Goal: Task Accomplishment & Management: Manage account settings

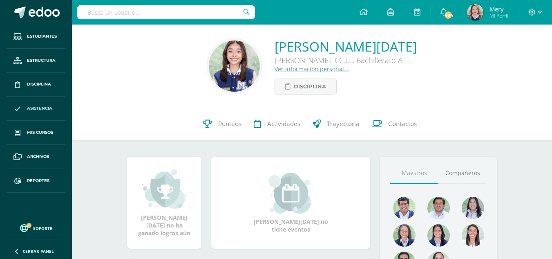
click at [38, 112] on link "Asistencia" at bounding box center [36, 108] width 59 height 24
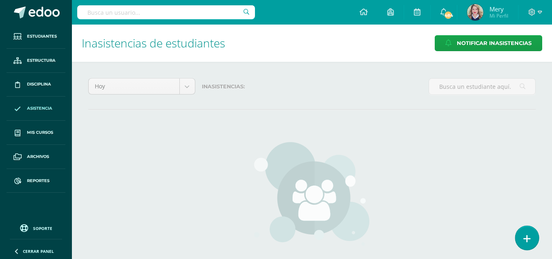
click at [527, 235] on icon at bounding box center [527, 238] width 7 height 9
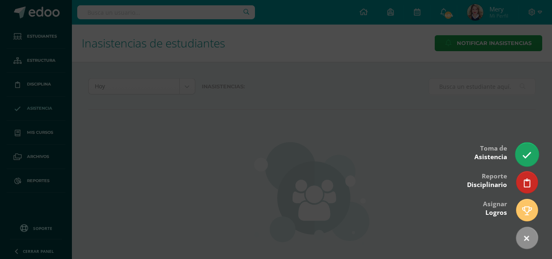
click at [524, 150] on icon at bounding box center [526, 154] width 9 height 9
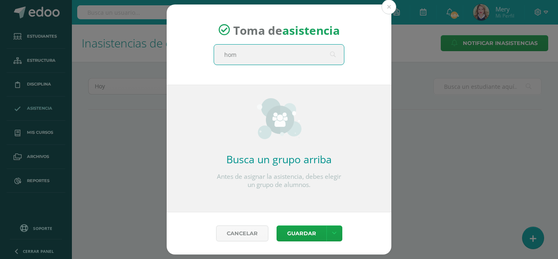
type input "home"
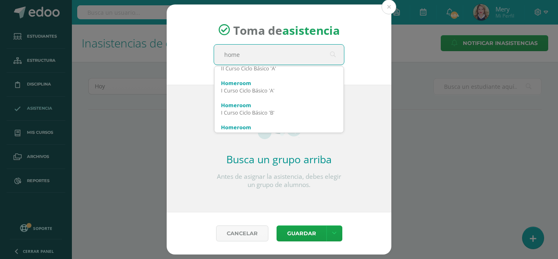
scroll to position [82, 0]
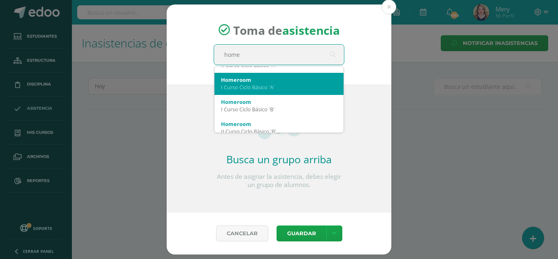
click at [271, 89] on div "I Curso Ciclo Básico 'A'" at bounding box center [279, 86] width 116 height 7
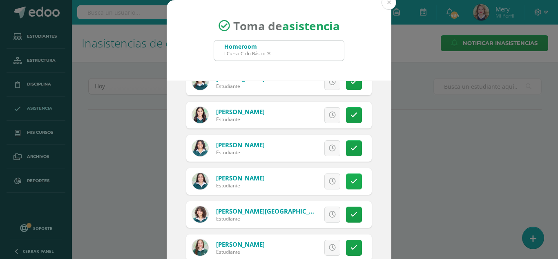
click at [351, 179] on icon at bounding box center [354, 181] width 7 height 7
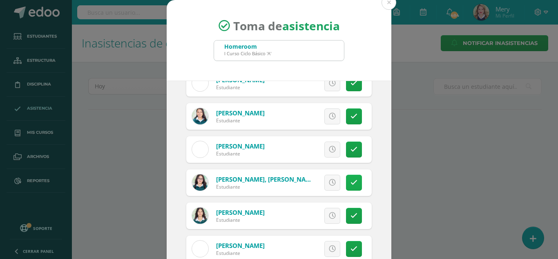
scroll to position [387, 0]
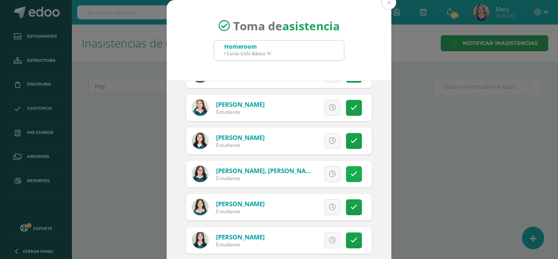
click at [347, 179] on link at bounding box center [354, 174] width 16 height 16
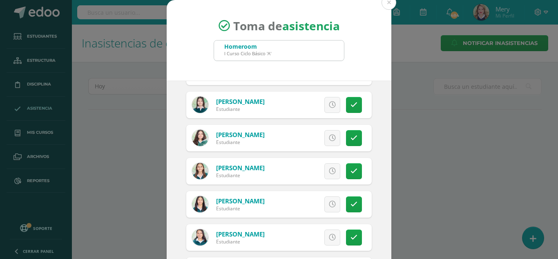
scroll to position [224, 0]
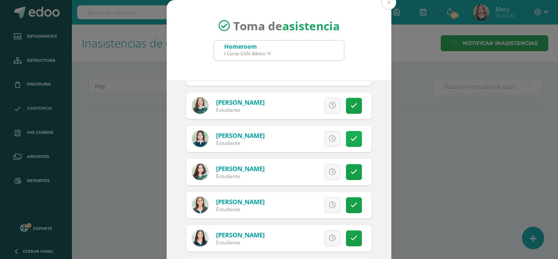
click at [351, 141] on icon at bounding box center [354, 138] width 7 height 7
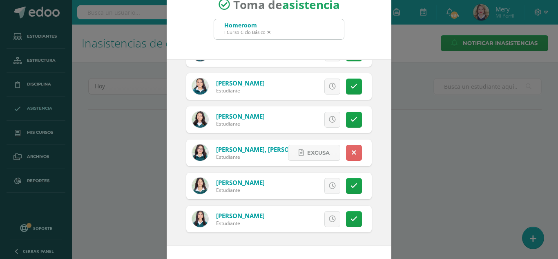
scroll to position [50, 0]
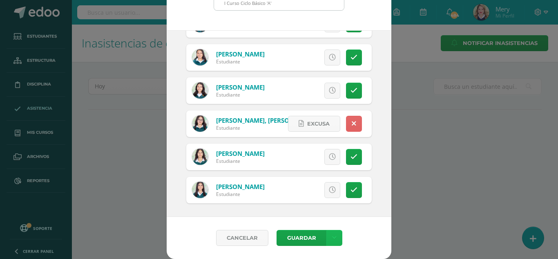
click at [338, 240] on link at bounding box center [335, 238] width 16 height 16
click at [322, 204] on link "Guardar sin notificar inasistencias" at bounding box center [314, 207] width 90 height 20
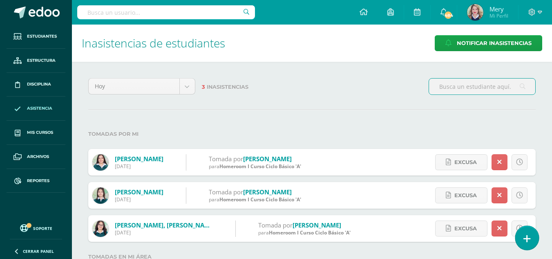
click at [524, 231] on link at bounding box center [526, 238] width 23 height 24
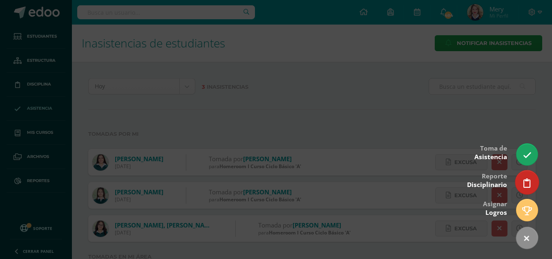
click at [524, 175] on link at bounding box center [526, 182] width 23 height 24
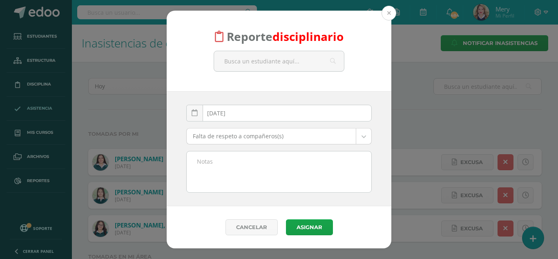
click at [387, 16] on button at bounding box center [389, 13] width 15 height 15
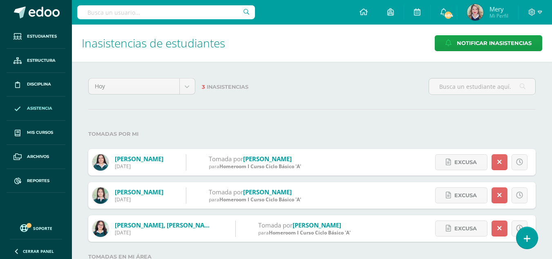
click at [539, 237] on div "Hoy Hoy Esta semana Este mes Este ciclo 3 Inasistencias Tomadas por mi Fernánde…" at bounding box center [312, 175] width 480 height 226
click at [532, 243] on link at bounding box center [526, 238] width 23 height 24
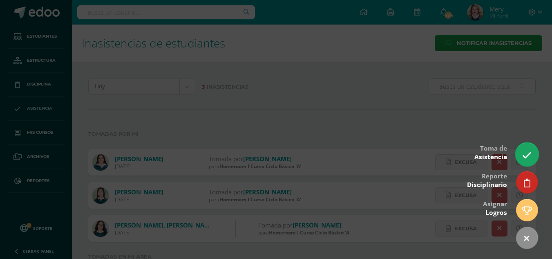
click at [519, 152] on link at bounding box center [526, 154] width 23 height 24
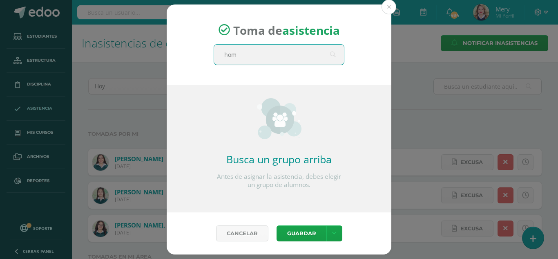
type input "home"
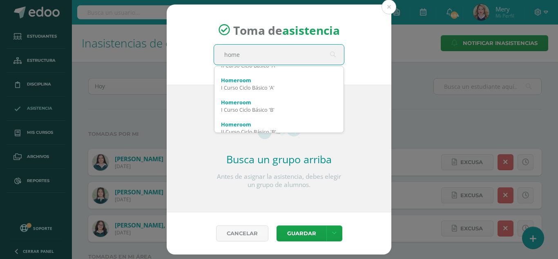
scroll to position [82, 0]
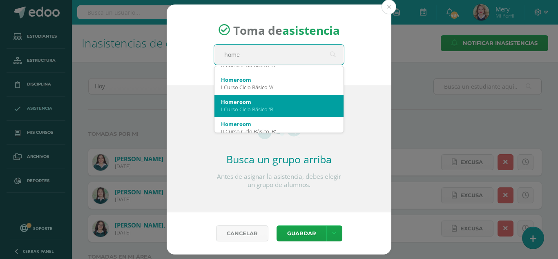
click at [287, 103] on div "Homeroom" at bounding box center [279, 101] width 116 height 7
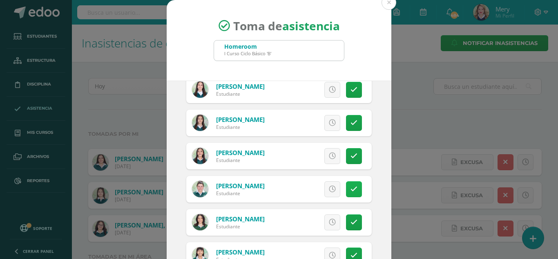
click at [351, 192] on icon at bounding box center [354, 189] width 7 height 7
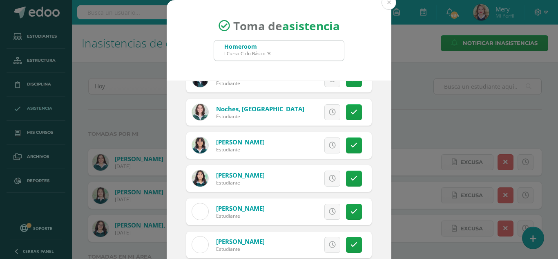
scroll to position [321, 0]
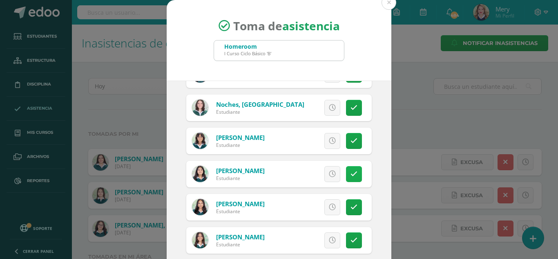
click at [349, 175] on link at bounding box center [354, 174] width 16 height 16
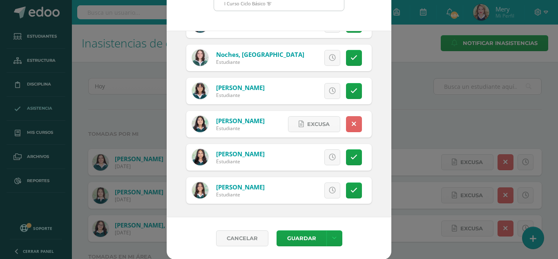
scroll to position [50, 0]
click at [335, 239] on link at bounding box center [335, 238] width 16 height 16
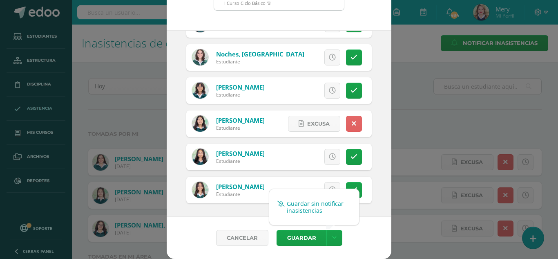
click at [322, 206] on link "Guardar sin notificar inasistencias" at bounding box center [314, 207] width 90 height 20
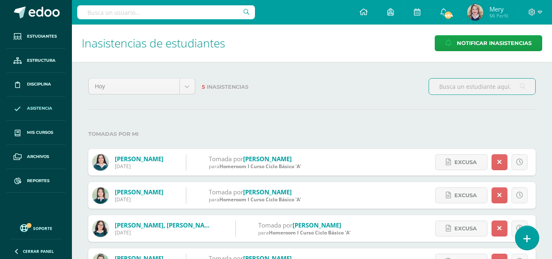
drag, startPoint x: 533, startPoint y: 237, endPoint x: 528, endPoint y: 228, distance: 9.9
click at [533, 237] on link at bounding box center [526, 238] width 23 height 24
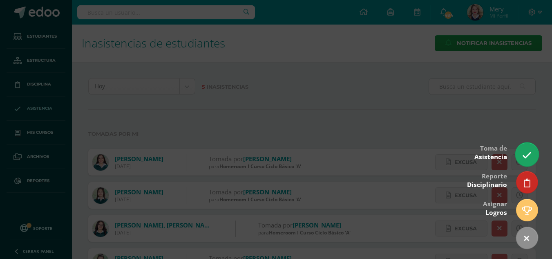
click at [521, 152] on link at bounding box center [526, 154] width 23 height 24
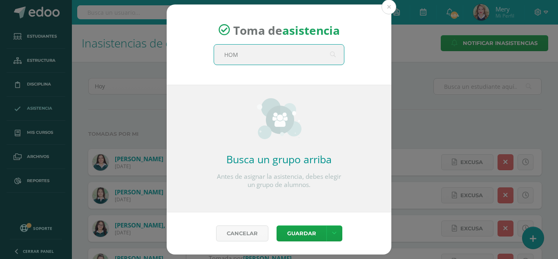
type input "HOME"
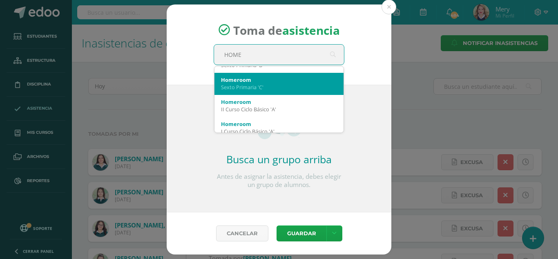
scroll to position [82, 0]
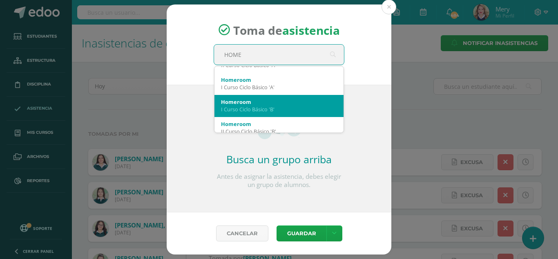
click at [260, 109] on div "I Curso Ciclo Básico 'B'" at bounding box center [279, 108] width 116 height 7
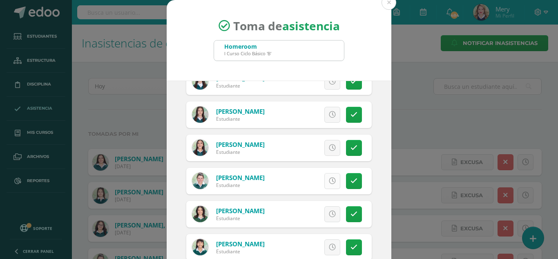
click at [325, 189] on link at bounding box center [333, 181] width 16 height 16
click at [351, 184] on icon at bounding box center [354, 180] width 7 height 7
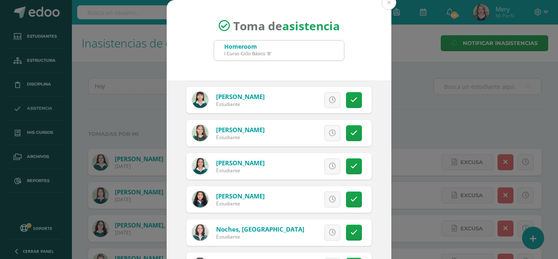
scroll to position [286, 0]
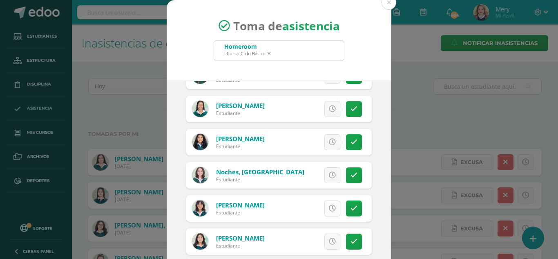
click at [329, 212] on icon at bounding box center [332, 208] width 7 height 7
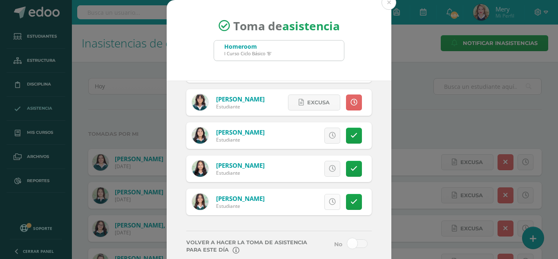
scroll to position [404, 0]
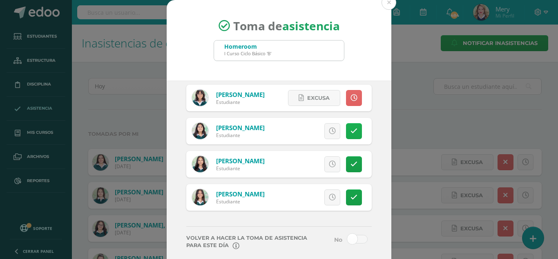
click at [347, 135] on link at bounding box center [354, 131] width 16 height 16
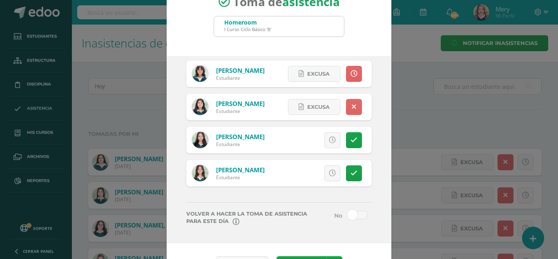
scroll to position [50, 0]
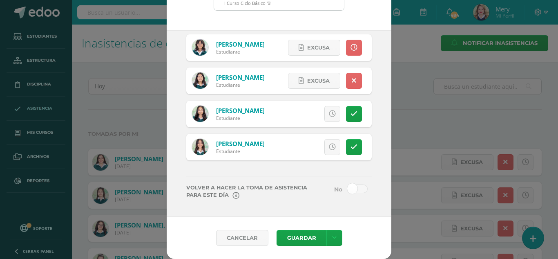
click at [347, 189] on span at bounding box center [357, 188] width 20 height 9
click at [0, 0] on input "checkbox" at bounding box center [0, 0] width 0 height 0
click at [333, 233] on link at bounding box center [335, 238] width 16 height 16
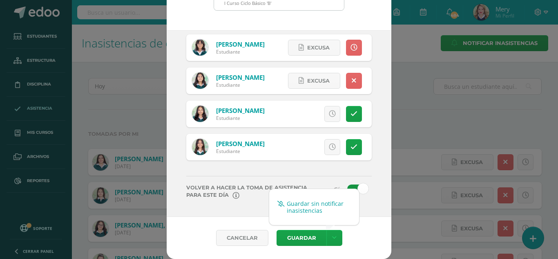
click at [326, 200] on link "Guardar sin notificar inasistencias" at bounding box center [314, 207] width 90 height 20
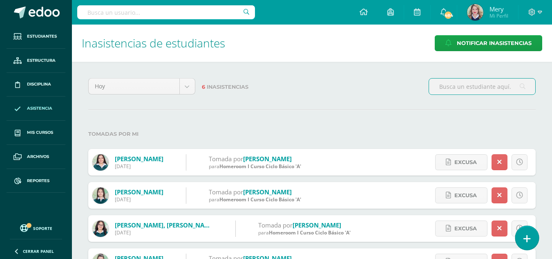
drag, startPoint x: 536, startPoint y: 236, endPoint x: 535, endPoint y: 231, distance: 5.5
click at [536, 236] on link at bounding box center [526, 238] width 23 height 24
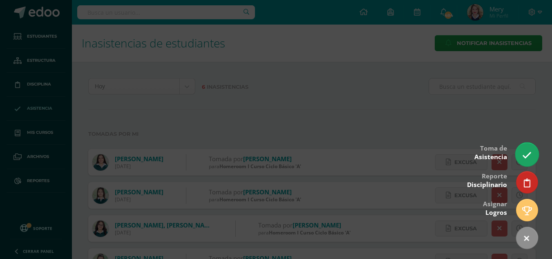
click at [519, 155] on link at bounding box center [526, 154] width 23 height 24
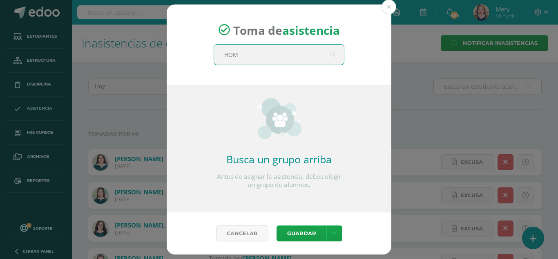
type input "HOME"
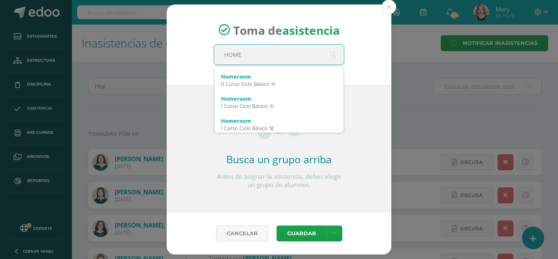
scroll to position [57, 0]
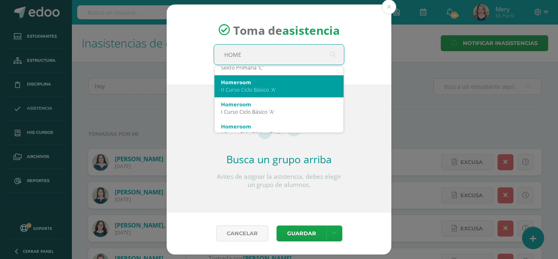
click at [268, 93] on div "II Curso Ciclo Básico 'A'" at bounding box center [279, 89] width 116 height 7
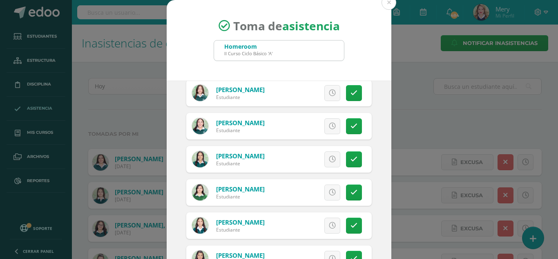
scroll to position [450, 0]
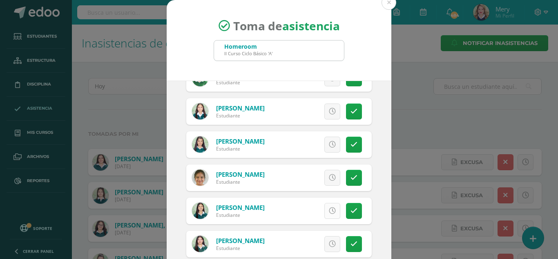
click at [327, 208] on link at bounding box center [333, 211] width 16 height 16
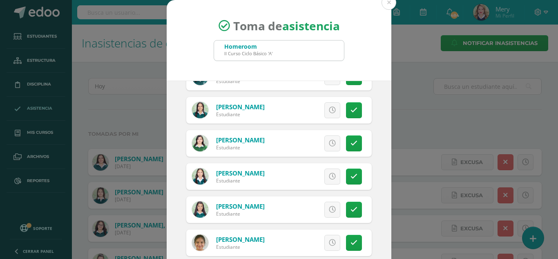
scroll to position [381, 0]
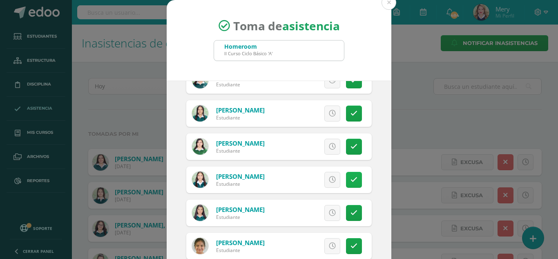
click at [350, 182] on link at bounding box center [354, 180] width 16 height 16
click at [351, 148] on icon at bounding box center [354, 146] width 7 height 7
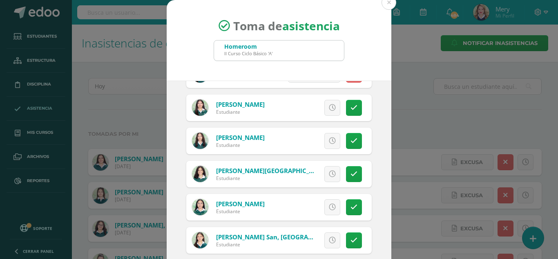
scroll to position [50, 0]
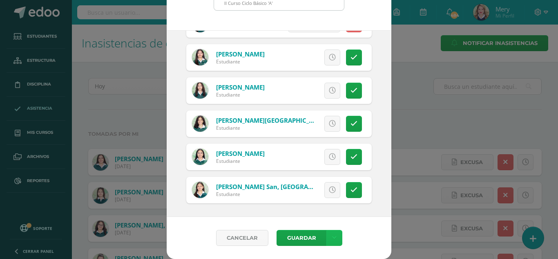
click at [332, 239] on icon at bounding box center [334, 237] width 4 height 7
click at [325, 206] on link "Guardar sin notificar inasistencias" at bounding box center [314, 207] width 90 height 20
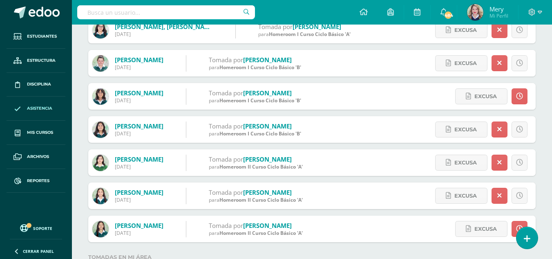
scroll to position [228, 0]
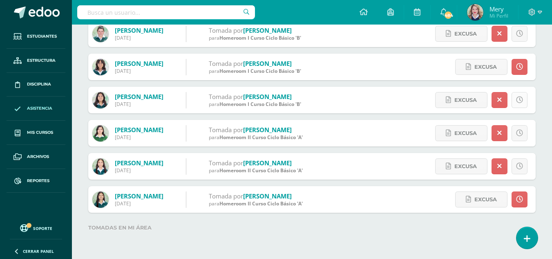
click at [522, 101] on icon at bounding box center [519, 99] width 7 height 7
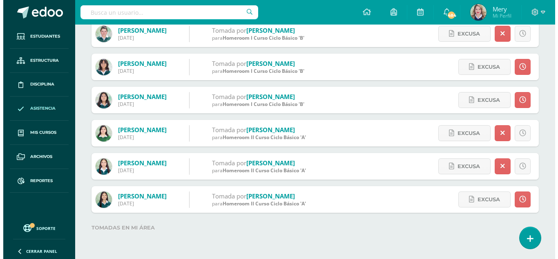
scroll to position [187, 0]
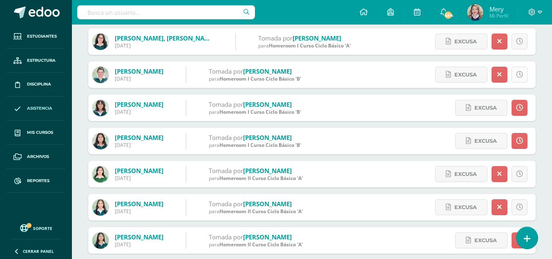
click at [520, 76] on icon at bounding box center [519, 74] width 7 height 7
click at [527, 233] on link at bounding box center [526, 238] width 23 height 24
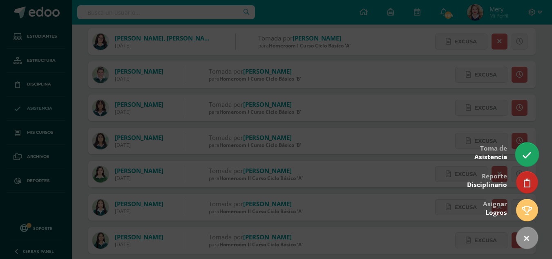
click at [532, 154] on icon at bounding box center [526, 154] width 9 height 9
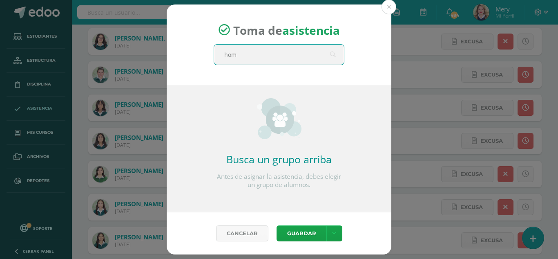
type input "home"
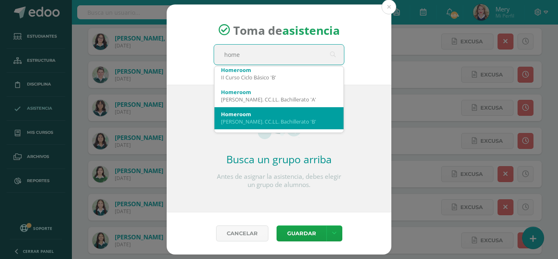
scroll to position [123, 0]
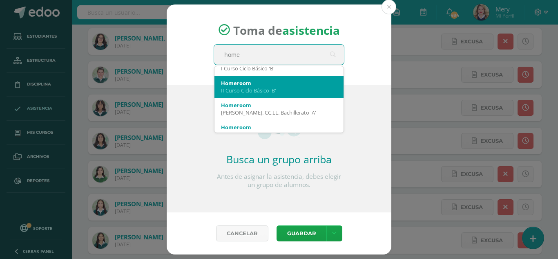
click at [289, 96] on div "Homeroom II Curso Ciclo Básico 'B'" at bounding box center [279, 86] width 116 height 21
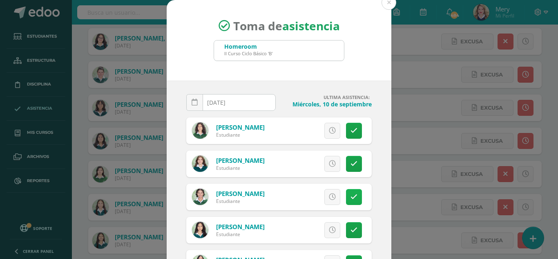
click at [347, 190] on link at bounding box center [354, 197] width 16 height 16
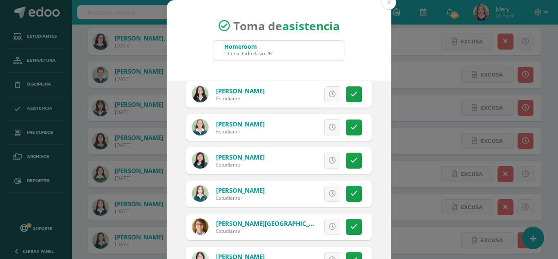
scroll to position [368, 0]
click at [351, 229] on icon at bounding box center [354, 226] width 7 height 7
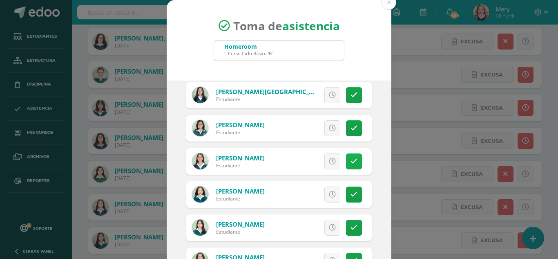
scroll to position [204, 0]
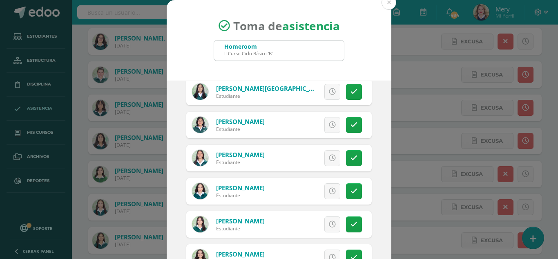
click at [329, 226] on icon at bounding box center [332, 224] width 7 height 7
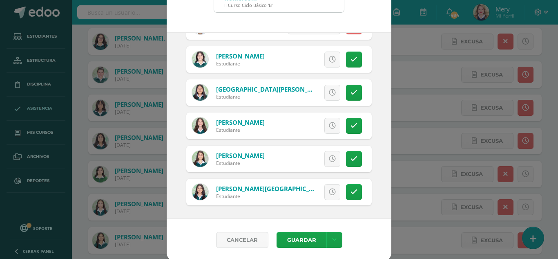
scroll to position [50, 0]
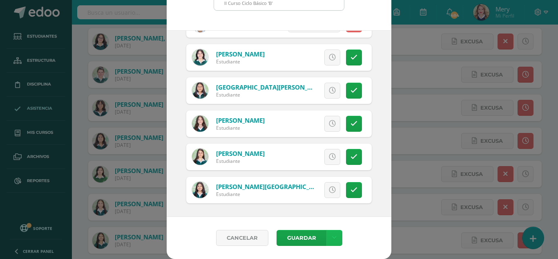
click at [338, 241] on link at bounding box center [335, 238] width 16 height 16
click at [322, 206] on link "Guardar sin notificar inasistencias" at bounding box center [314, 207] width 90 height 20
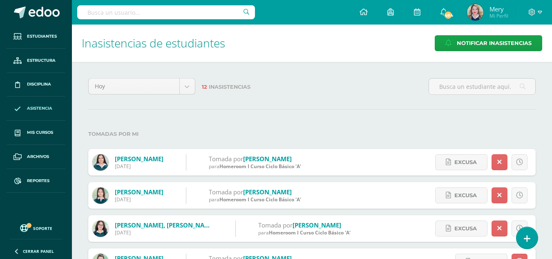
drag, startPoint x: 533, startPoint y: 237, endPoint x: 519, endPoint y: 216, distance: 25.7
click at [533, 237] on link at bounding box center [527, 238] width 21 height 22
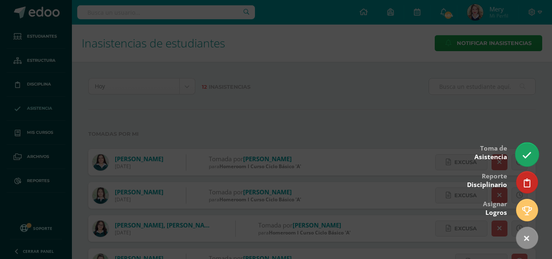
click at [530, 157] on icon at bounding box center [526, 154] width 9 height 9
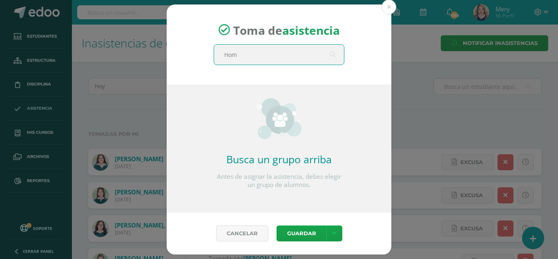
type input "Home"
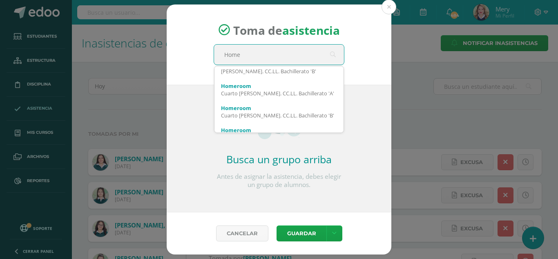
scroll to position [204, 0]
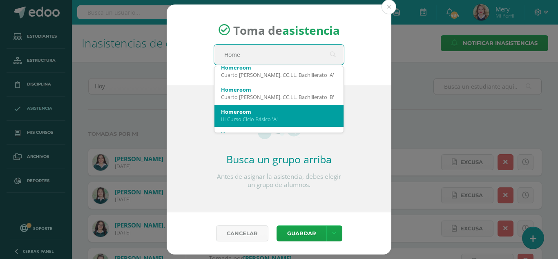
click at [287, 110] on div "Homeroom" at bounding box center [279, 111] width 116 height 7
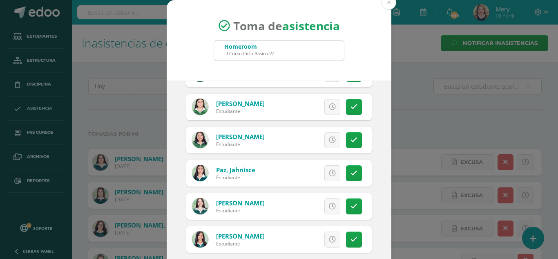
scroll to position [450, 0]
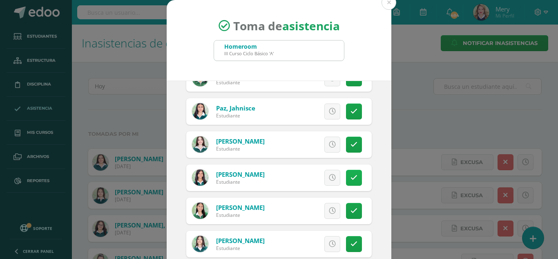
click at [352, 184] on link at bounding box center [354, 178] width 16 height 16
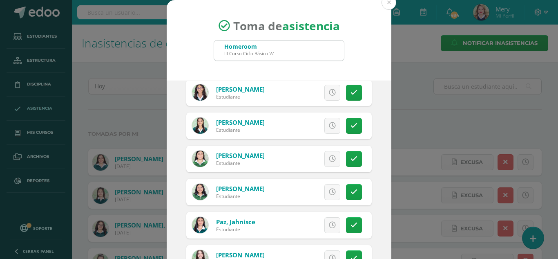
scroll to position [315, 0]
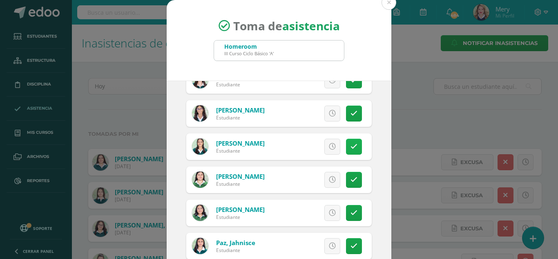
click at [351, 149] on icon at bounding box center [354, 146] width 7 height 7
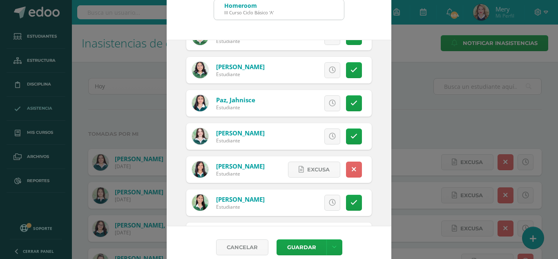
scroll to position [397, 0]
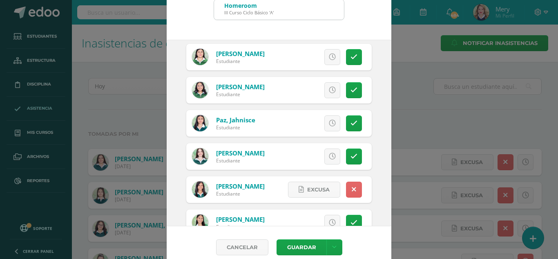
click at [325, 127] on link at bounding box center [333, 123] width 16 height 16
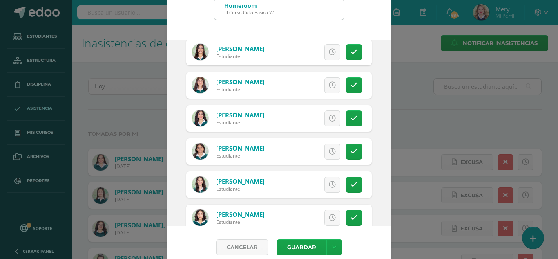
scroll to position [0, 0]
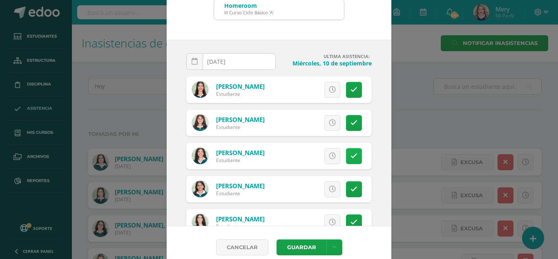
click at [351, 153] on icon at bounding box center [354, 155] width 7 height 7
click at [352, 153] on icon at bounding box center [354, 155] width 4 height 7
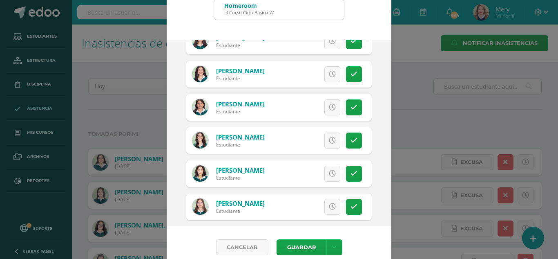
scroll to position [41, 0]
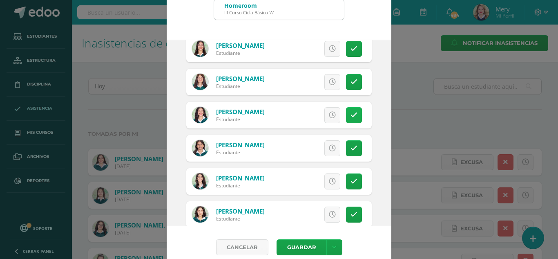
click at [346, 120] on link at bounding box center [354, 115] width 16 height 16
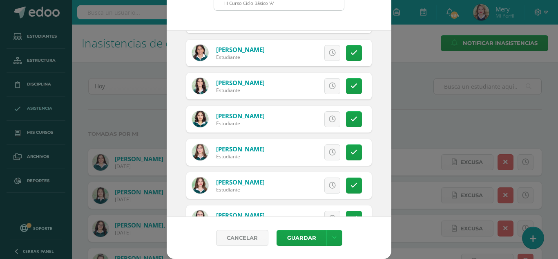
scroll to position [245, 0]
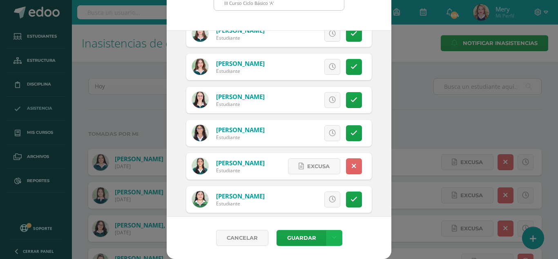
click at [328, 243] on link at bounding box center [335, 238] width 16 height 16
click at [317, 205] on link "Guardar sin notificar inasistencias" at bounding box center [314, 207] width 90 height 20
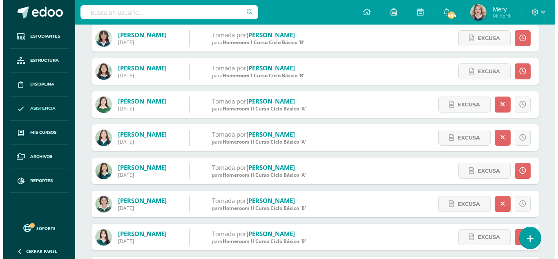
scroll to position [255, 0]
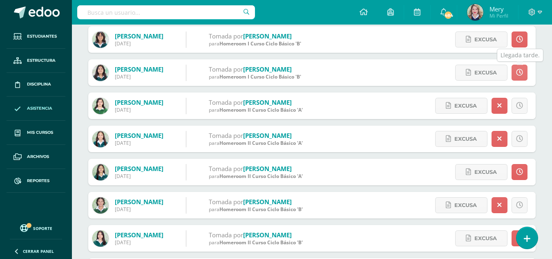
click at [523, 70] on link at bounding box center [520, 73] width 16 height 16
click at [522, 74] on icon at bounding box center [519, 72] width 7 height 7
click at [530, 235] on icon at bounding box center [527, 238] width 7 height 9
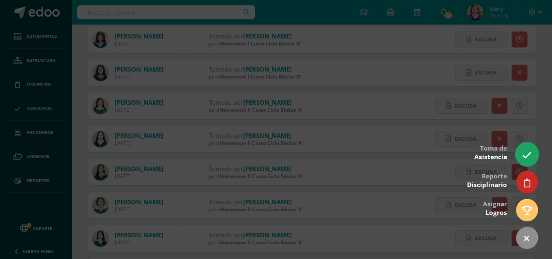
click at [524, 151] on icon at bounding box center [526, 154] width 9 height 9
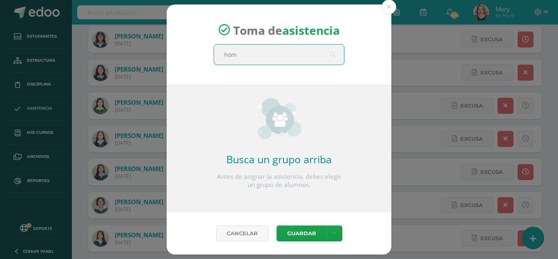
type input "home"
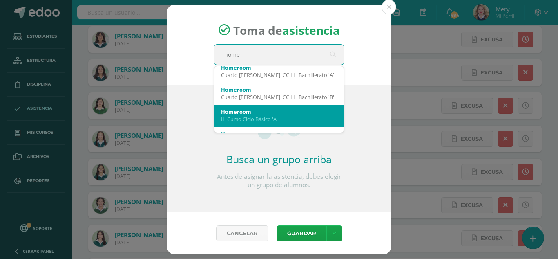
scroll to position [221, 0]
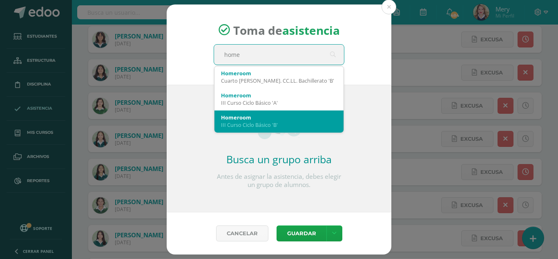
click at [275, 116] on div "Homeroom" at bounding box center [279, 117] width 116 height 7
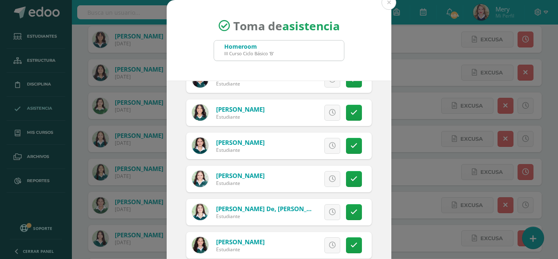
scroll to position [163, 0]
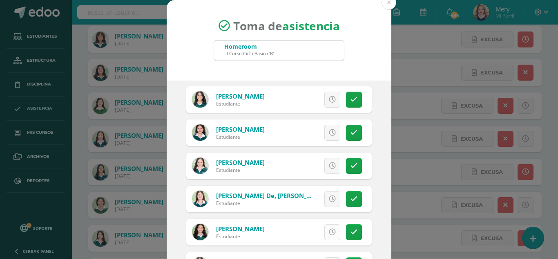
click at [325, 228] on link at bounding box center [333, 232] width 16 height 16
click at [329, 201] on icon at bounding box center [332, 198] width 7 height 7
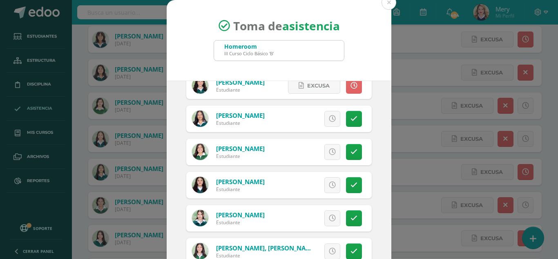
scroll to position [327, 0]
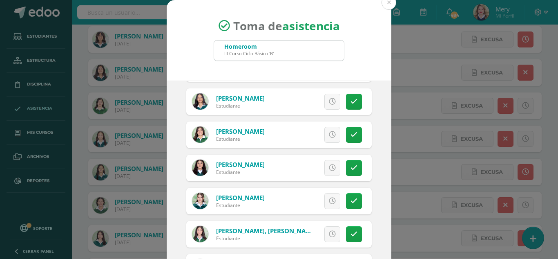
click at [336, 230] on div "Excusa Detalles sobre excusa: Añadir excusa a todas las inasistencias del día C…" at bounding box center [313, 234] width 118 height 27
click at [351, 231] on icon at bounding box center [354, 234] width 7 height 7
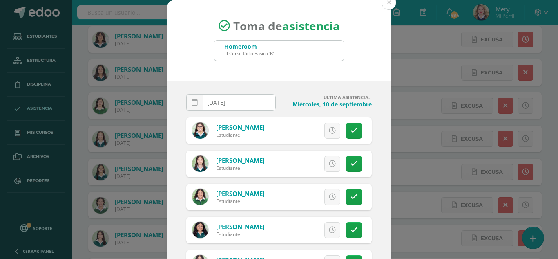
scroll to position [41, 0]
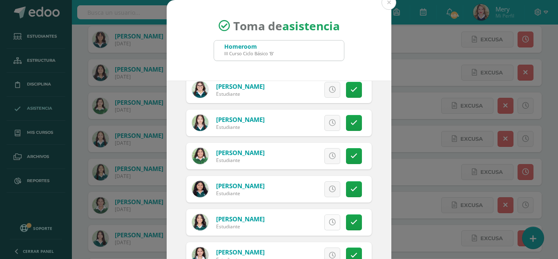
click at [329, 219] on icon at bounding box center [332, 222] width 7 height 7
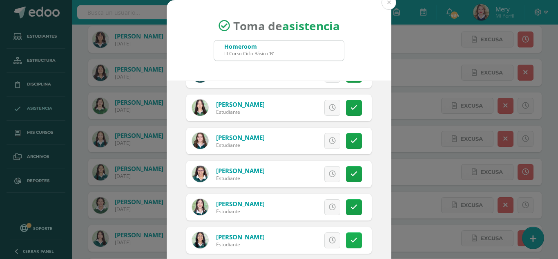
scroll to position [50, 0]
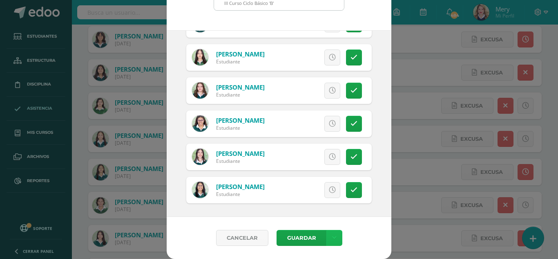
click at [332, 237] on icon at bounding box center [334, 237] width 4 height 7
click at [320, 202] on link "Guardar sin notificar inasistencias" at bounding box center [314, 207] width 90 height 20
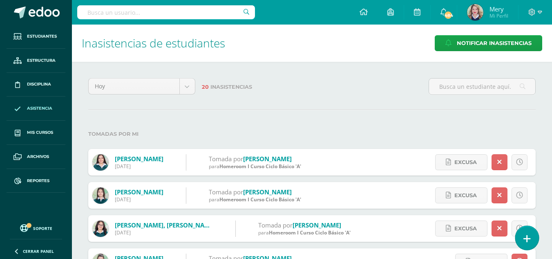
click at [537, 236] on link at bounding box center [526, 238] width 23 height 24
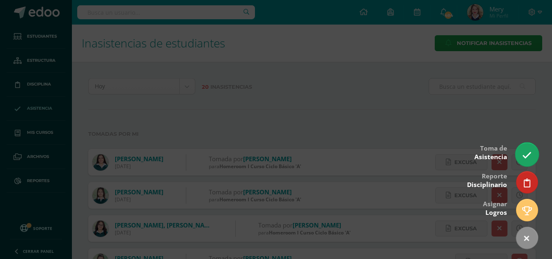
click at [523, 148] on link at bounding box center [526, 154] width 23 height 24
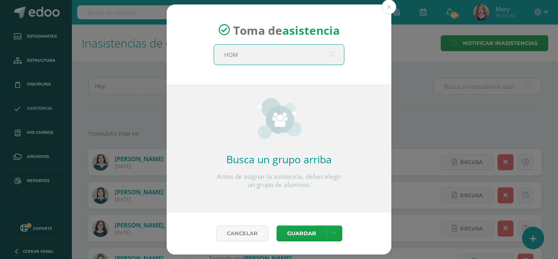
type input "HOME"
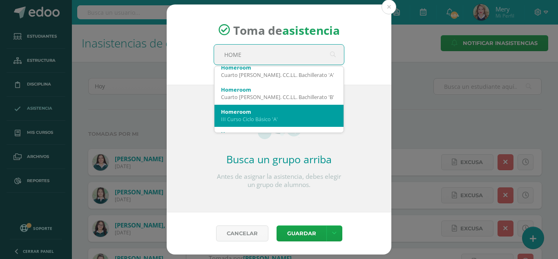
scroll to position [221, 0]
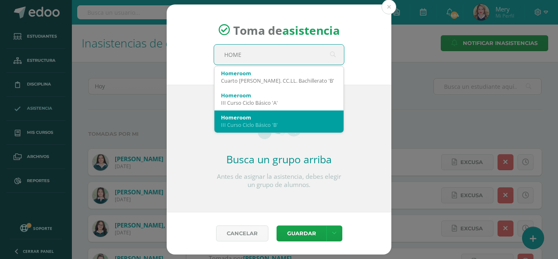
click at [291, 114] on div "Homeroom" at bounding box center [279, 117] width 116 height 7
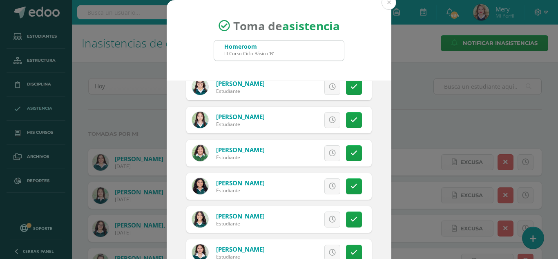
scroll to position [0, 0]
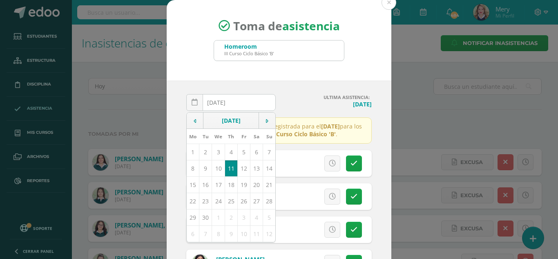
click at [277, 77] on div "Toma de asistencia Homeroom III Curso Ciclo Básico 'B' HOME" at bounding box center [279, 40] width 225 height 81
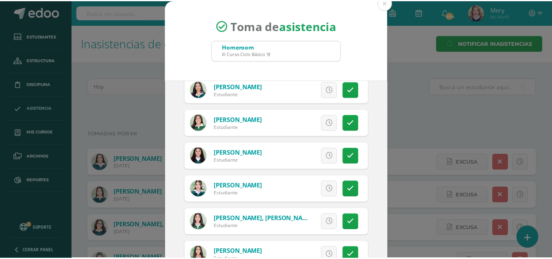
scroll to position [368, 0]
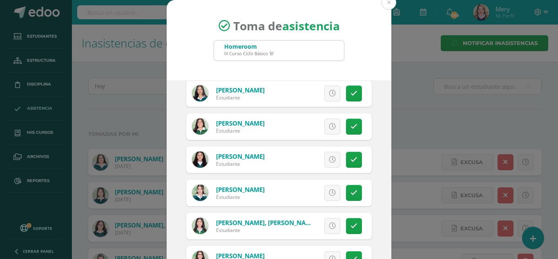
drag, startPoint x: 388, startPoint y: 7, endPoint x: 374, endPoint y: 4, distance: 15.0
click at [388, 7] on button at bounding box center [389, 2] width 15 height 15
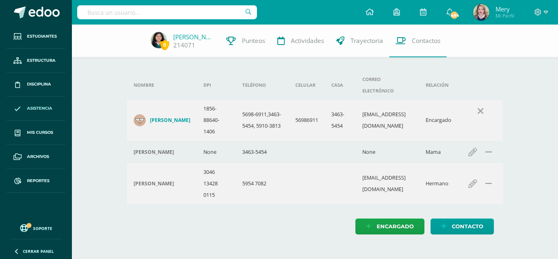
click at [43, 110] on span "Asistencia" at bounding box center [39, 108] width 25 height 7
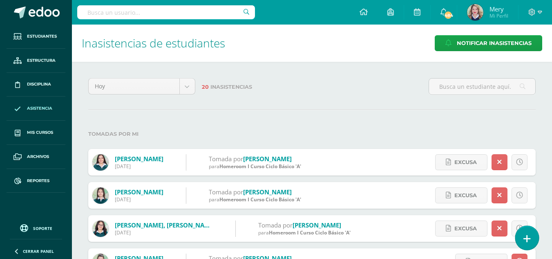
click at [528, 237] on icon at bounding box center [527, 238] width 7 height 9
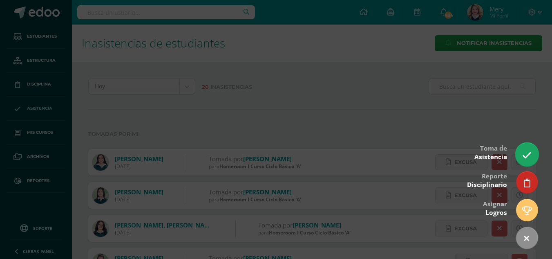
click at [526, 151] on icon at bounding box center [526, 154] width 9 height 9
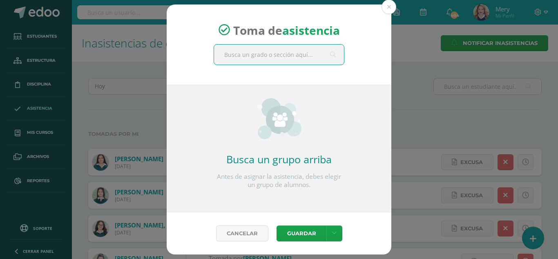
click at [266, 58] on input "text" at bounding box center [279, 55] width 130 height 20
type input "o"
type input "home"
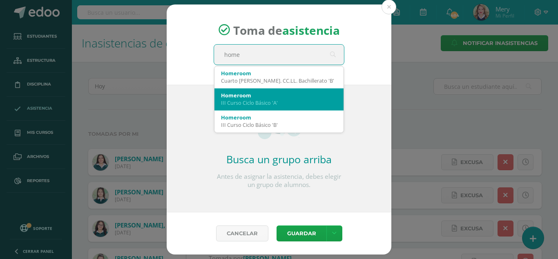
scroll to position [180, 0]
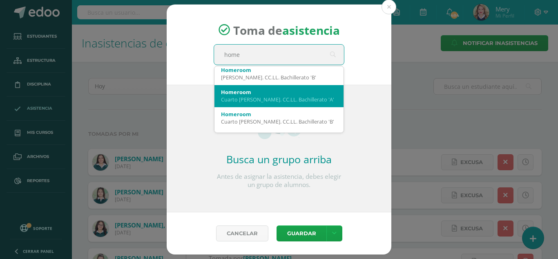
click at [261, 93] on div "Homeroom" at bounding box center [279, 91] width 116 height 7
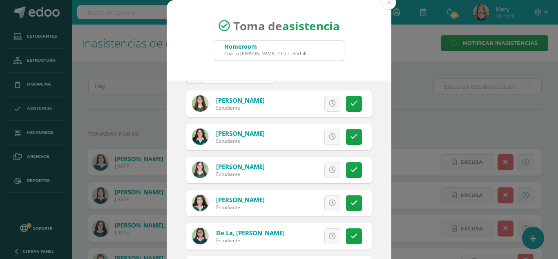
scroll to position [123, 0]
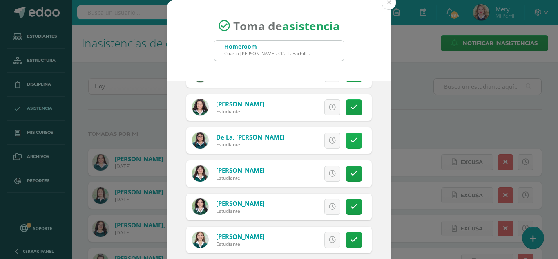
click at [348, 140] on link at bounding box center [354, 140] width 16 height 16
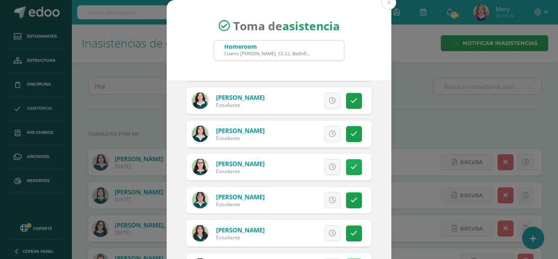
scroll to position [450, 0]
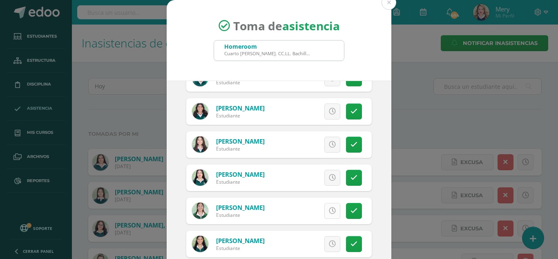
click at [329, 213] on icon at bounding box center [332, 210] width 7 height 7
click at [325, 176] on link at bounding box center [333, 178] width 16 height 16
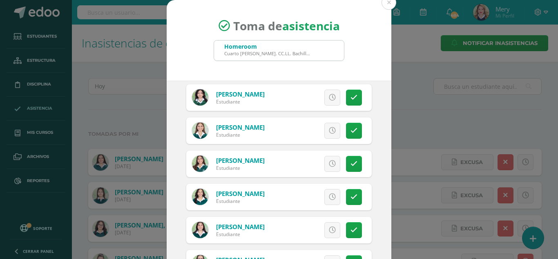
scroll to position [204, 0]
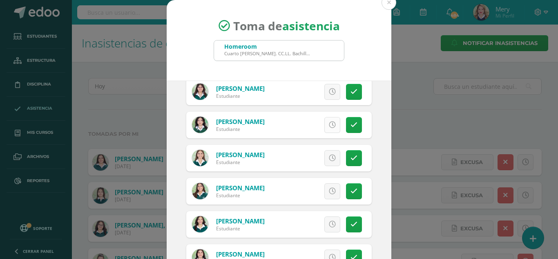
click at [327, 128] on link at bounding box center [333, 125] width 16 height 16
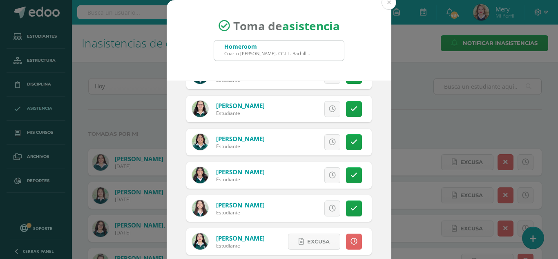
scroll to position [368, 0]
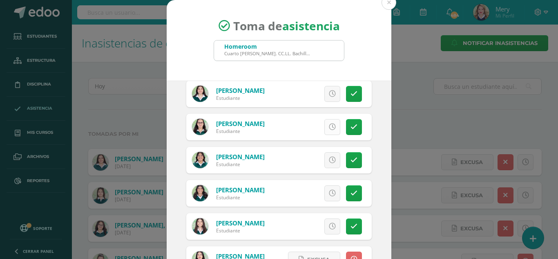
click at [326, 132] on link at bounding box center [333, 127] width 16 height 16
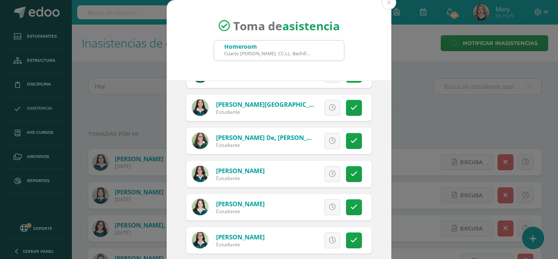
scroll to position [50, 0]
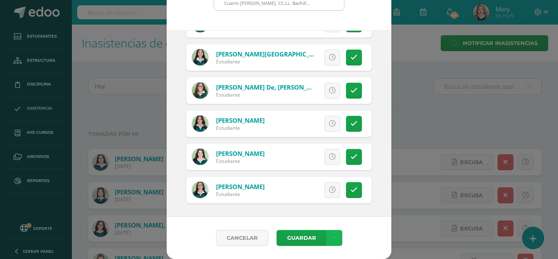
click at [334, 239] on link at bounding box center [335, 238] width 16 height 16
click at [326, 201] on link "Guardar sin notificar inasistencias" at bounding box center [314, 207] width 90 height 20
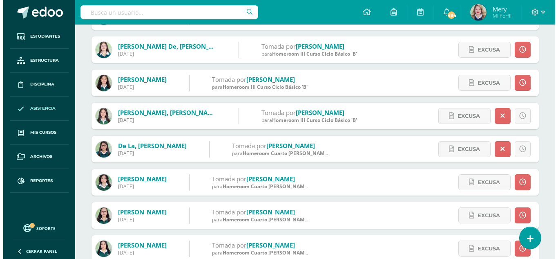
scroll to position [676, 0]
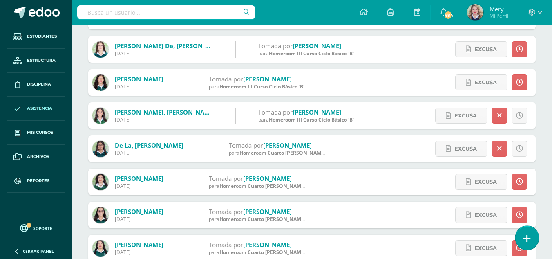
click at [533, 237] on link at bounding box center [526, 238] width 23 height 24
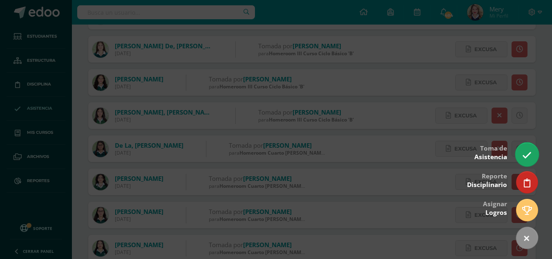
click at [525, 148] on link at bounding box center [526, 154] width 23 height 24
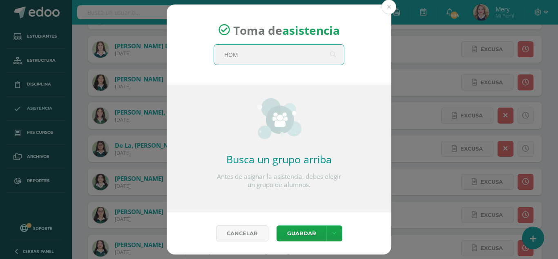
type input "HOME"
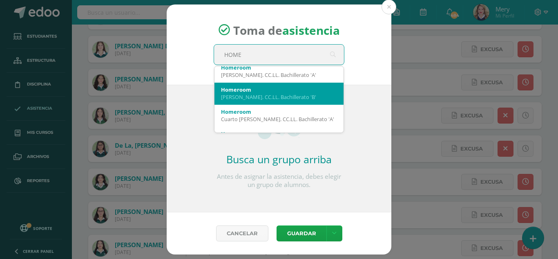
scroll to position [204, 0]
click at [309, 99] on div "Cuarto [PERSON_NAME]. CC.LL. Bachillerato 'B'" at bounding box center [279, 96] width 116 height 7
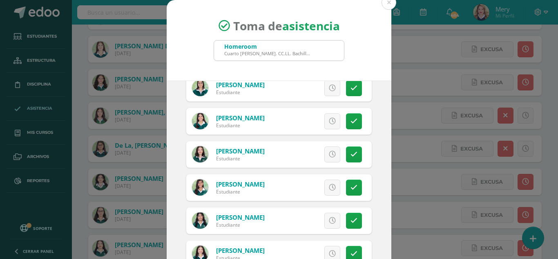
scroll to position [619, 0]
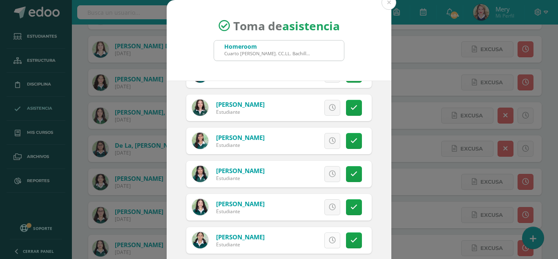
click at [327, 237] on link at bounding box center [333, 240] width 16 height 16
click at [329, 143] on icon at bounding box center [332, 140] width 7 height 7
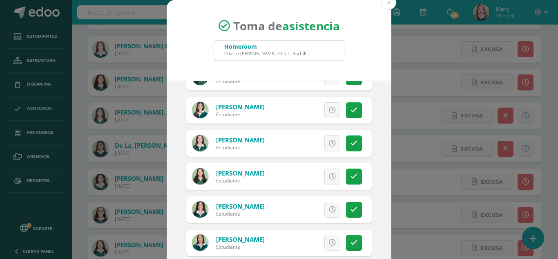
scroll to position [414, 0]
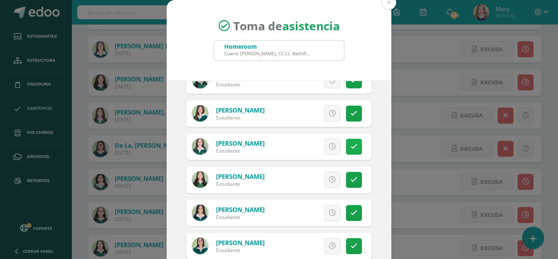
click at [351, 144] on icon at bounding box center [354, 146] width 7 height 7
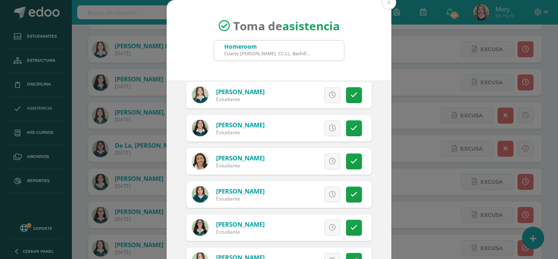
scroll to position [128, 0]
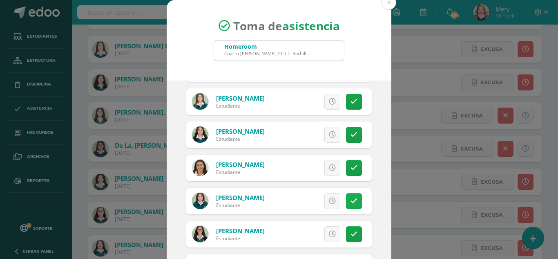
click at [351, 202] on icon at bounding box center [354, 200] width 7 height 7
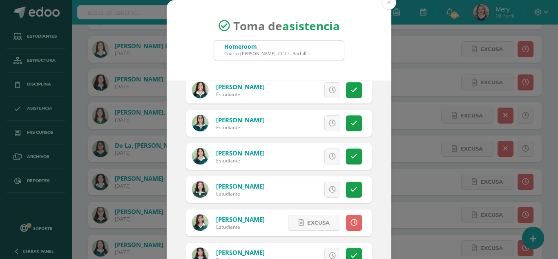
scroll to position [619, 0]
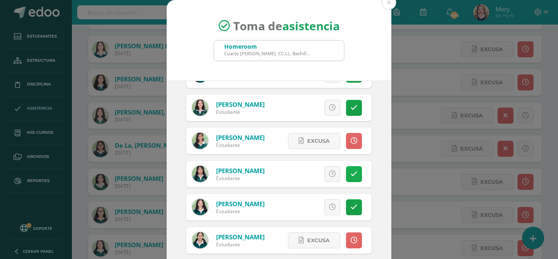
click at [346, 179] on link at bounding box center [354, 174] width 16 height 16
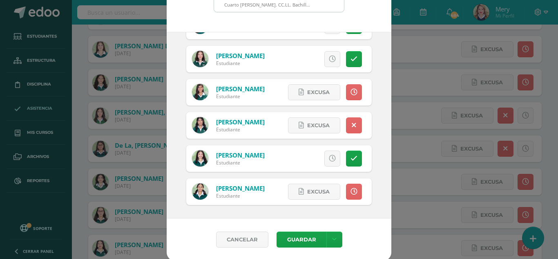
scroll to position [50, 0]
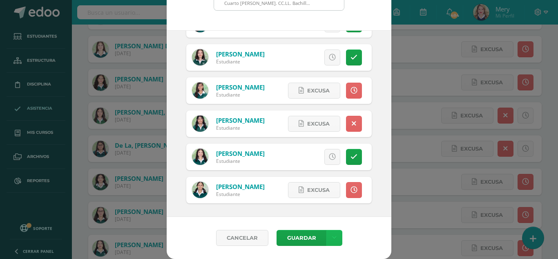
click at [337, 236] on link at bounding box center [335, 238] width 16 height 16
click at [328, 199] on link "Guardar sin notificar inasistencias" at bounding box center [314, 207] width 90 height 20
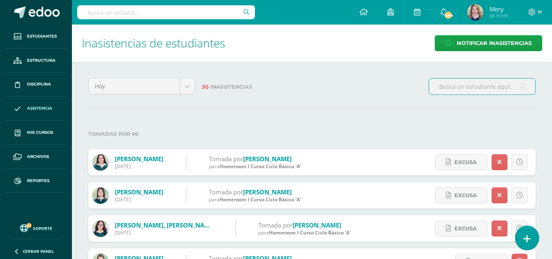
click at [516, 235] on link at bounding box center [526, 238] width 23 height 24
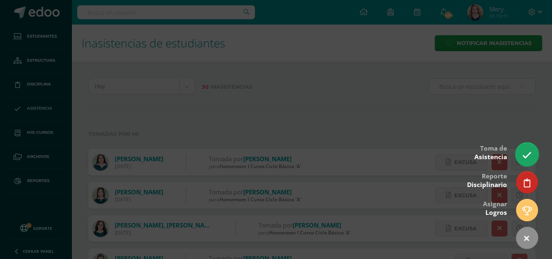
click at [528, 152] on icon at bounding box center [526, 154] width 9 height 9
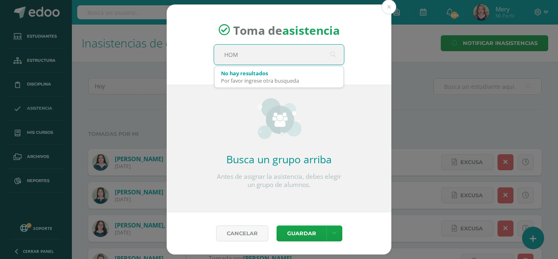
type input "HOME"
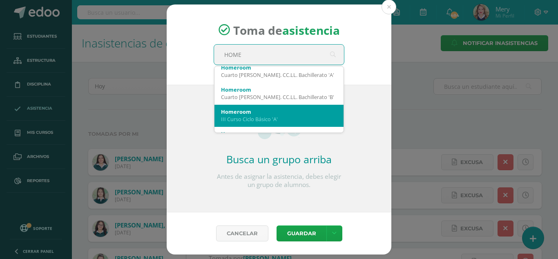
scroll to position [163, 0]
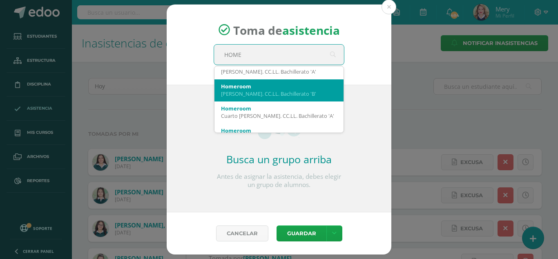
click at [274, 94] on div "[PERSON_NAME]. CC.LL. Bachillerato 'B'" at bounding box center [279, 93] width 116 height 7
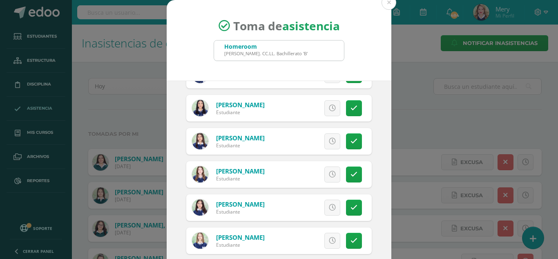
scroll to position [368, 0]
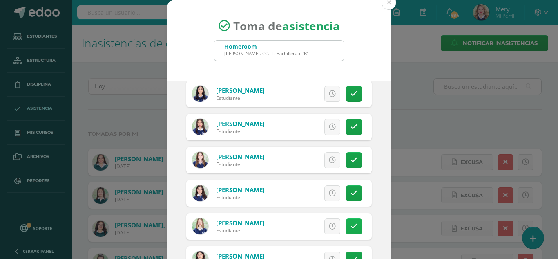
click at [351, 227] on icon at bounding box center [354, 226] width 7 height 7
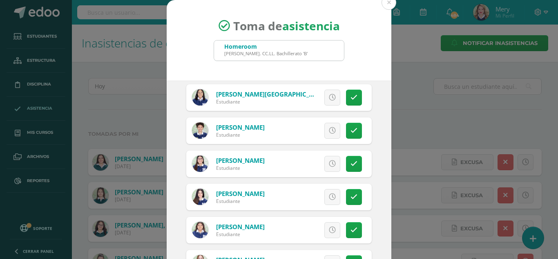
scroll to position [0, 0]
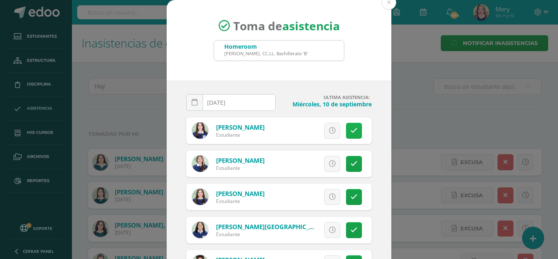
click at [351, 130] on icon at bounding box center [354, 130] width 7 height 7
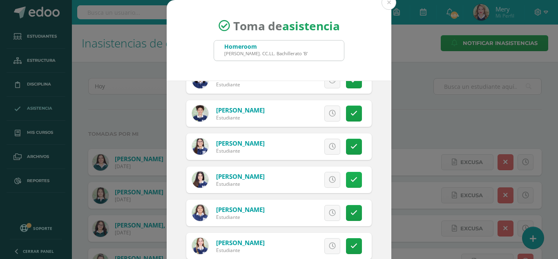
scroll to position [163, 0]
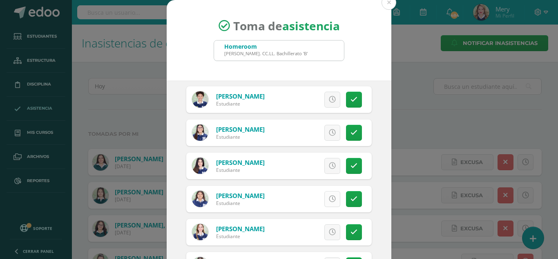
click at [329, 201] on icon at bounding box center [332, 198] width 7 height 7
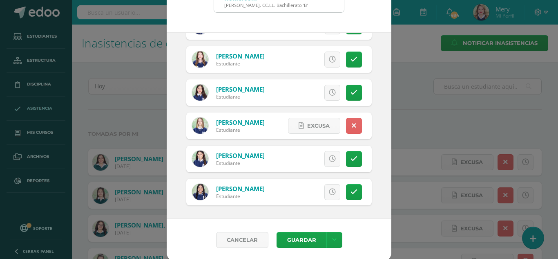
scroll to position [50, 0]
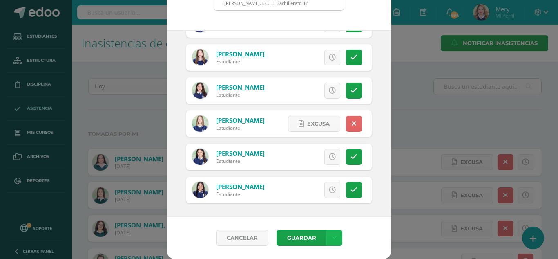
click at [332, 237] on icon at bounding box center [334, 237] width 4 height 7
click at [326, 210] on link "Guardar sin notificar inasistencias" at bounding box center [314, 207] width 90 height 20
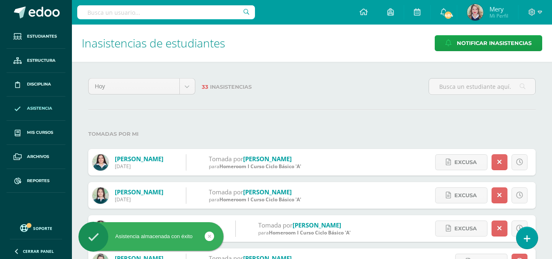
drag, startPoint x: 522, startPoint y: 235, endPoint x: 518, endPoint y: 195, distance: 40.7
click at [522, 235] on link at bounding box center [527, 238] width 21 height 22
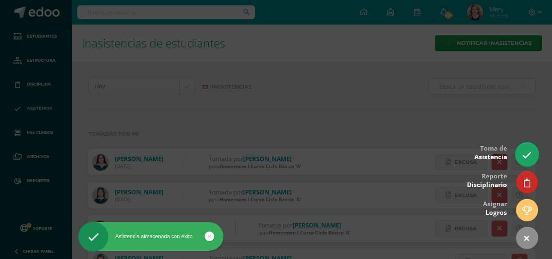
click at [527, 150] on link at bounding box center [526, 154] width 23 height 24
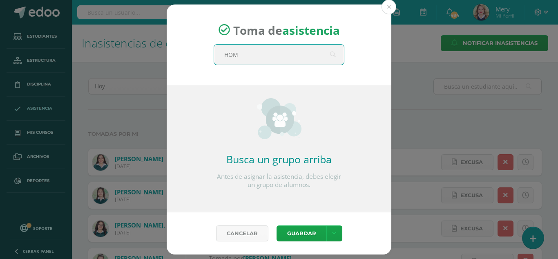
type input "HOME"
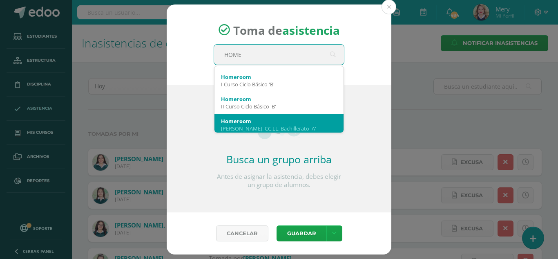
scroll to position [123, 0]
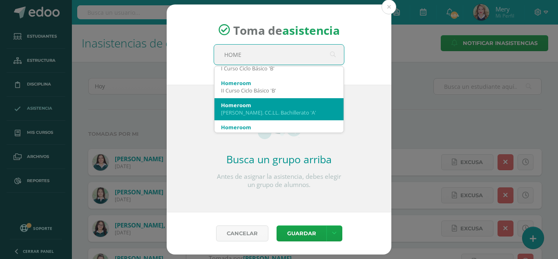
click at [280, 102] on div "Homeroom" at bounding box center [279, 104] width 116 height 7
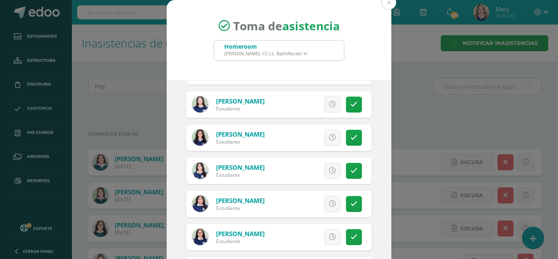
scroll to position [204, 0]
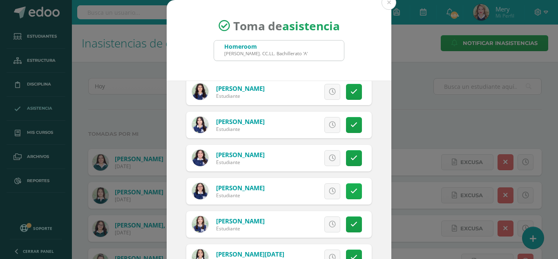
click at [347, 195] on link at bounding box center [354, 191] width 16 height 16
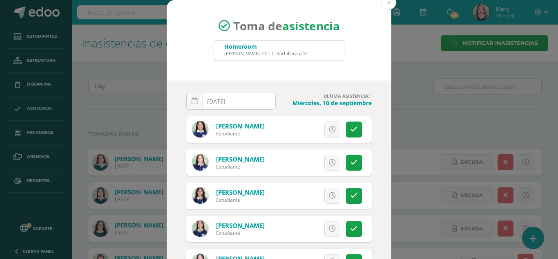
scroll to position [0, 0]
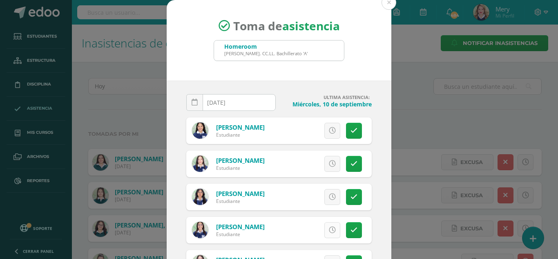
click at [326, 225] on link at bounding box center [333, 230] width 16 height 16
click at [329, 198] on icon at bounding box center [332, 196] width 7 height 7
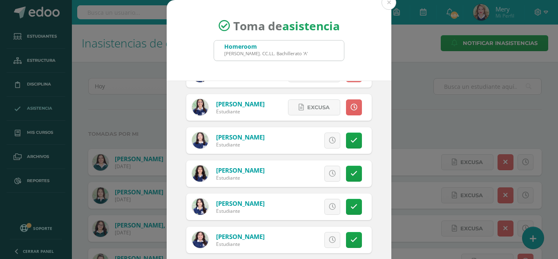
scroll to position [286, 0]
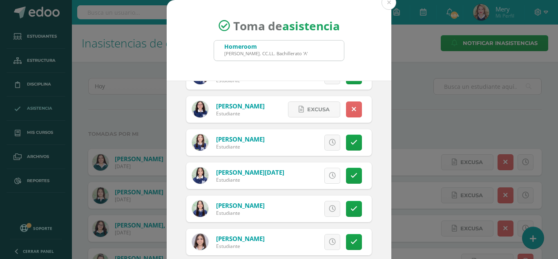
click at [325, 171] on link at bounding box center [333, 176] width 16 height 16
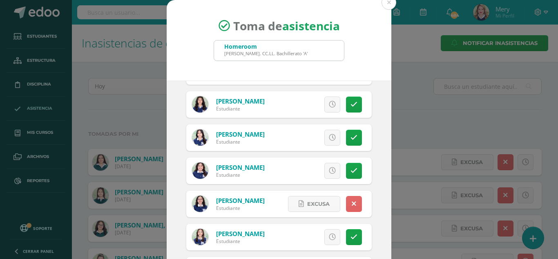
scroll to position [163, 0]
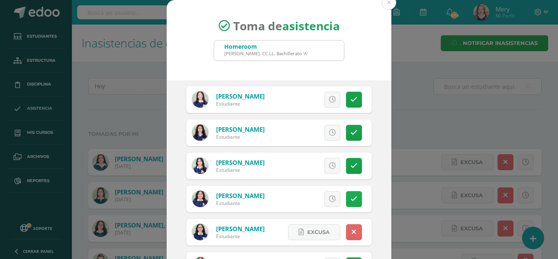
click at [351, 199] on icon at bounding box center [354, 198] width 7 height 7
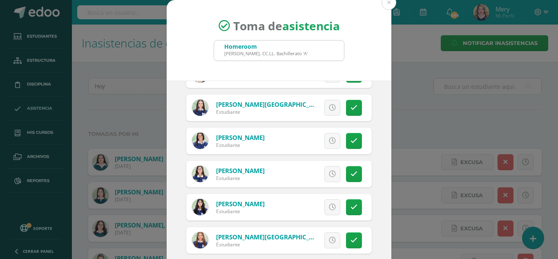
scroll to position [50, 0]
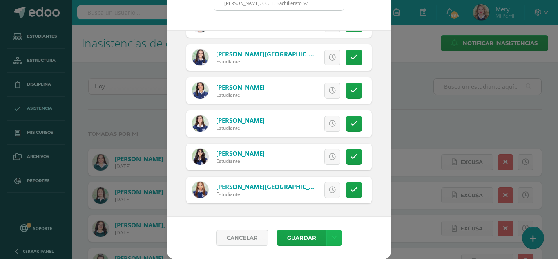
click at [332, 238] on icon at bounding box center [334, 237] width 4 height 7
click at [322, 202] on link "Guardar sin notificar inasistencias" at bounding box center [314, 207] width 90 height 20
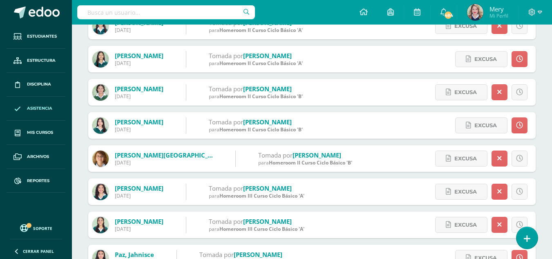
scroll to position [409, 0]
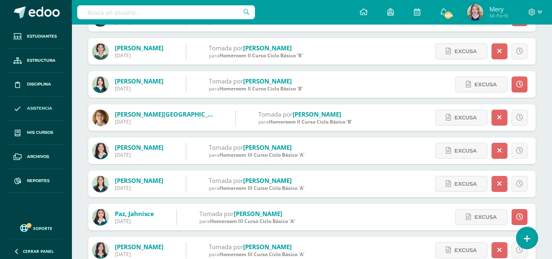
click at [222, 11] on input "text" at bounding box center [166, 12] width 178 height 14
type input "mia enriquez"
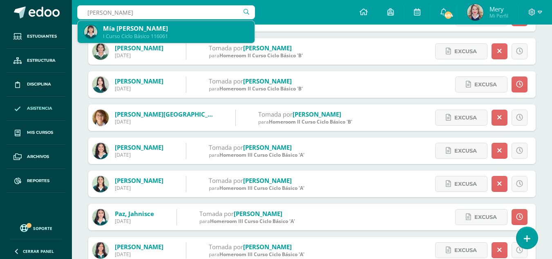
click at [206, 25] on div "Mía Elena Enriquez Contreras" at bounding box center [175, 28] width 145 height 9
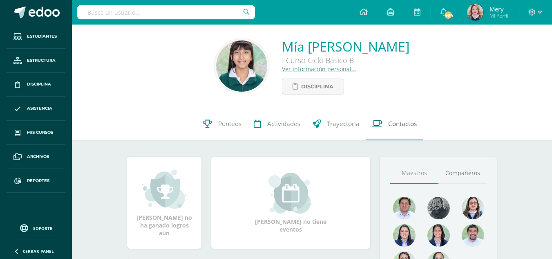
click at [406, 126] on span "Contactos" at bounding box center [402, 123] width 29 height 9
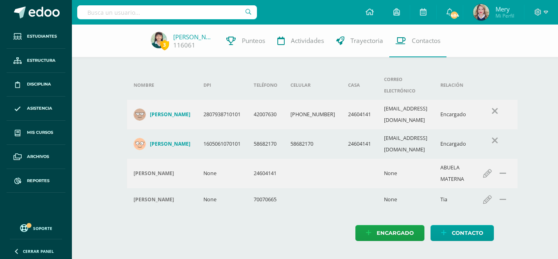
click at [184, 6] on input "text" at bounding box center [167, 12] width 180 height 14
type input "[PERSON_NAME]"
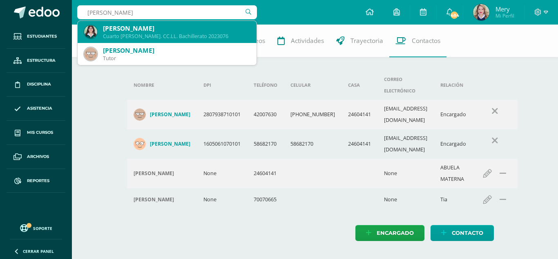
click at [176, 36] on div "Cuarto [PERSON_NAME]. CC.LL. Bachillerato 2023076" at bounding box center [176, 36] width 147 height 7
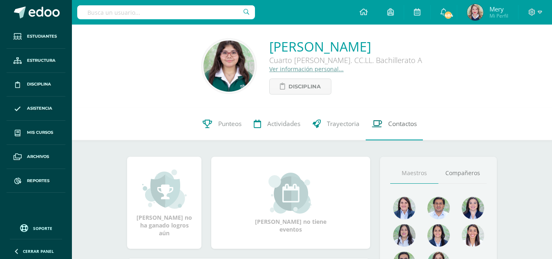
click at [404, 118] on link "Contactos" at bounding box center [394, 123] width 57 height 33
